Goal: Download file/media

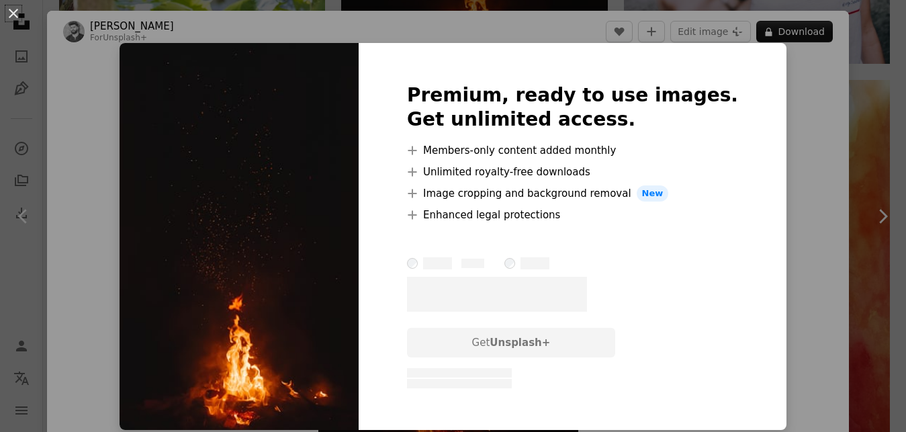
scroll to position [322, 0]
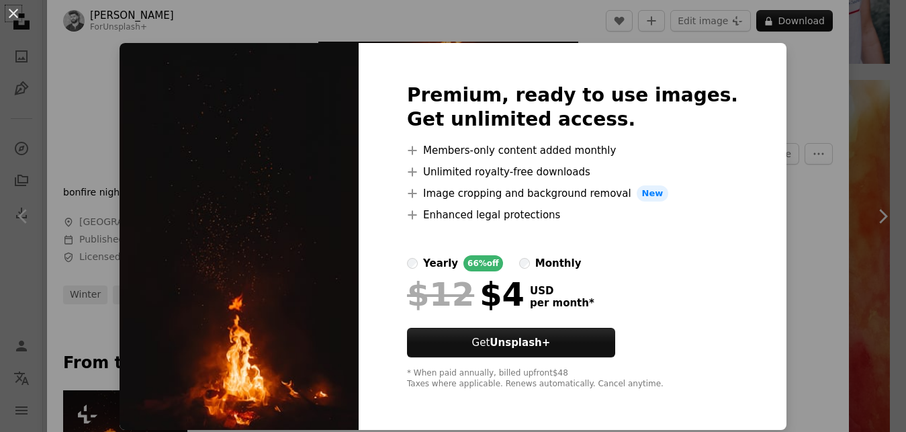
click at [781, 135] on div "An X shape Premium, ready to use images. Get unlimited access. A plus sign Memb…" at bounding box center [453, 216] width 906 height 432
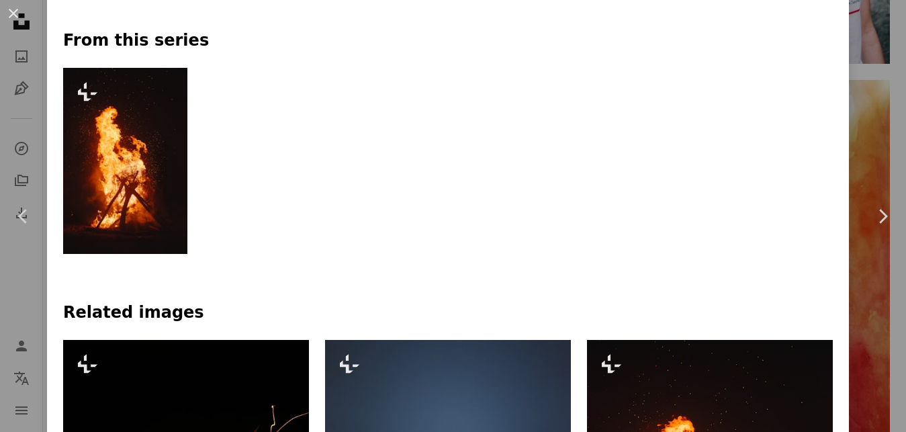
scroll to position [242, 0]
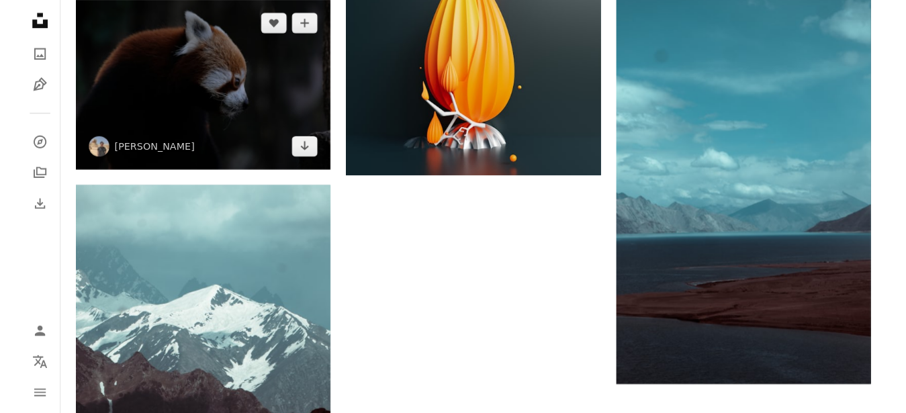
scroll to position [1780, 0]
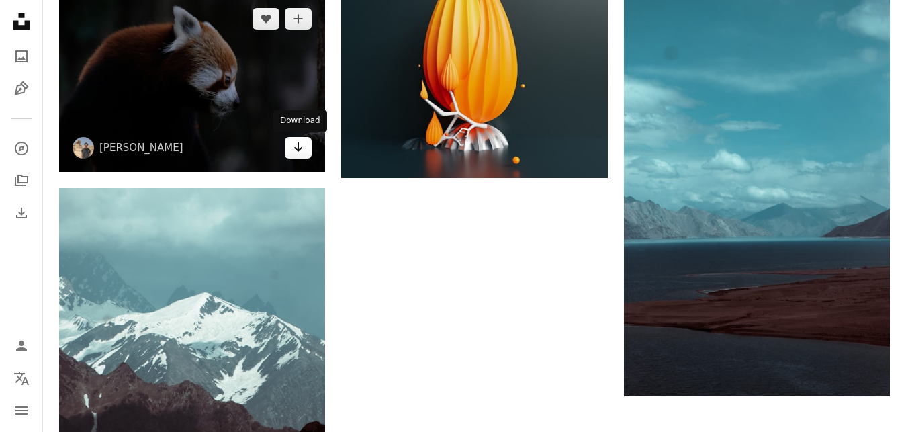
click at [300, 154] on icon "Arrow pointing down" at bounding box center [298, 147] width 11 height 16
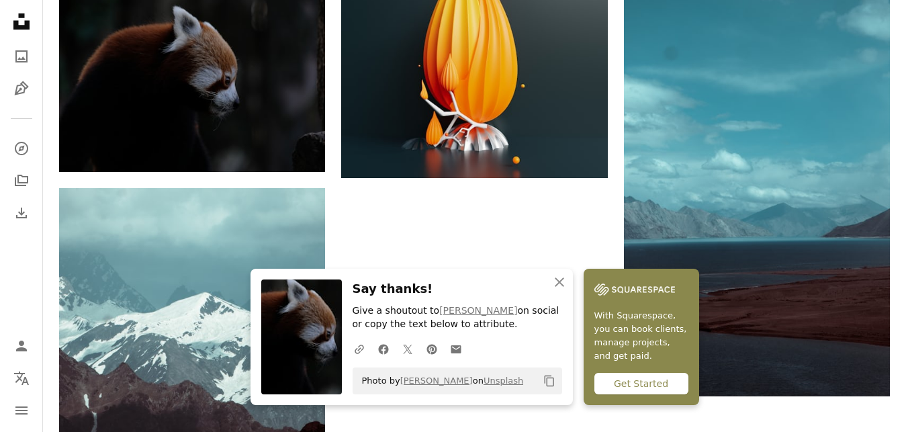
click at [655, 385] on div "Get Started" at bounding box center [641, 383] width 94 height 21
click at [640, 378] on div "Get Started" at bounding box center [641, 383] width 94 height 21
click at [549, 285] on button "An X shape Close" at bounding box center [559, 282] width 27 height 27
